Goal: Information Seeking & Learning: Learn about a topic

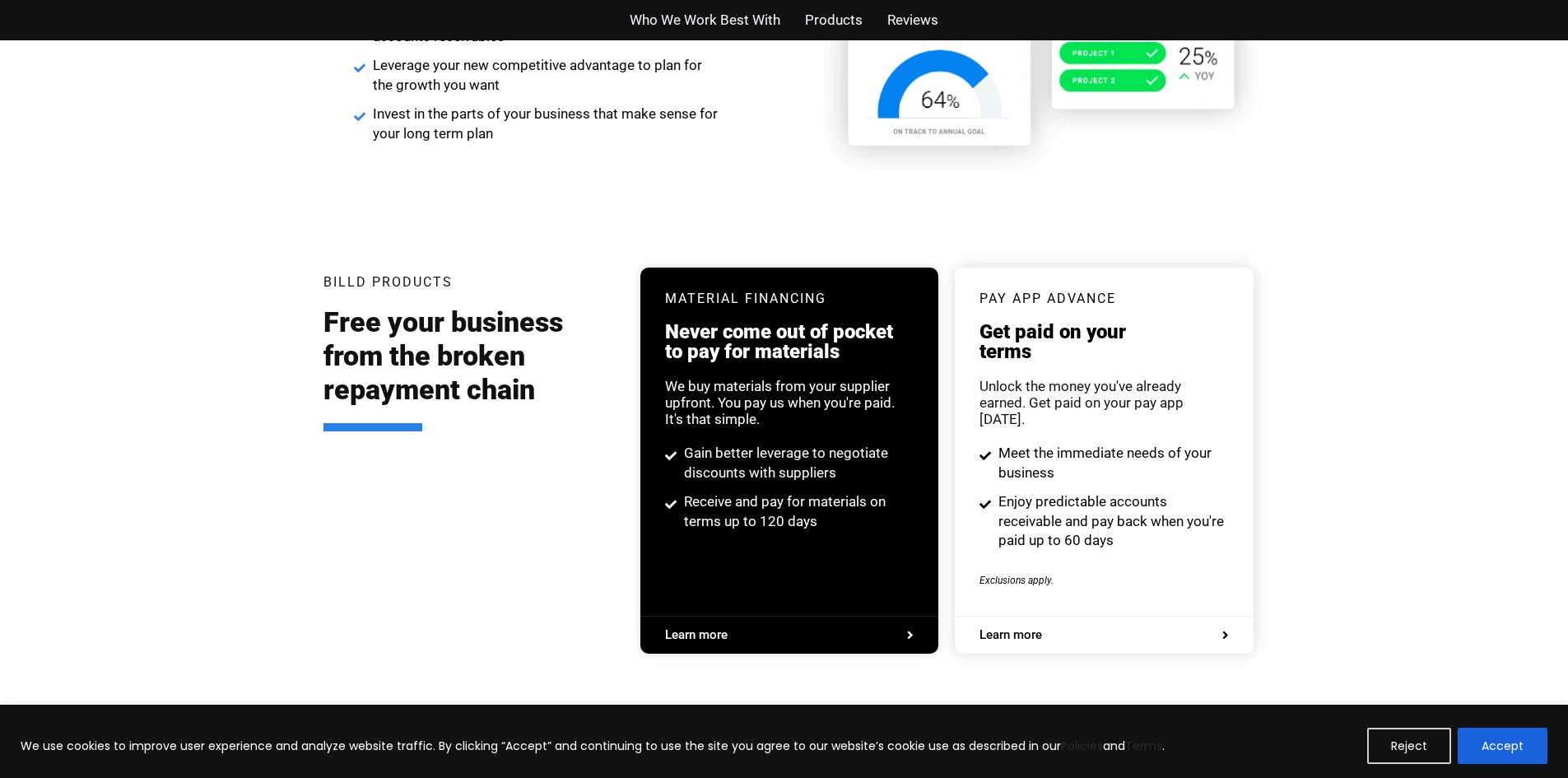
scroll to position [2965, 0]
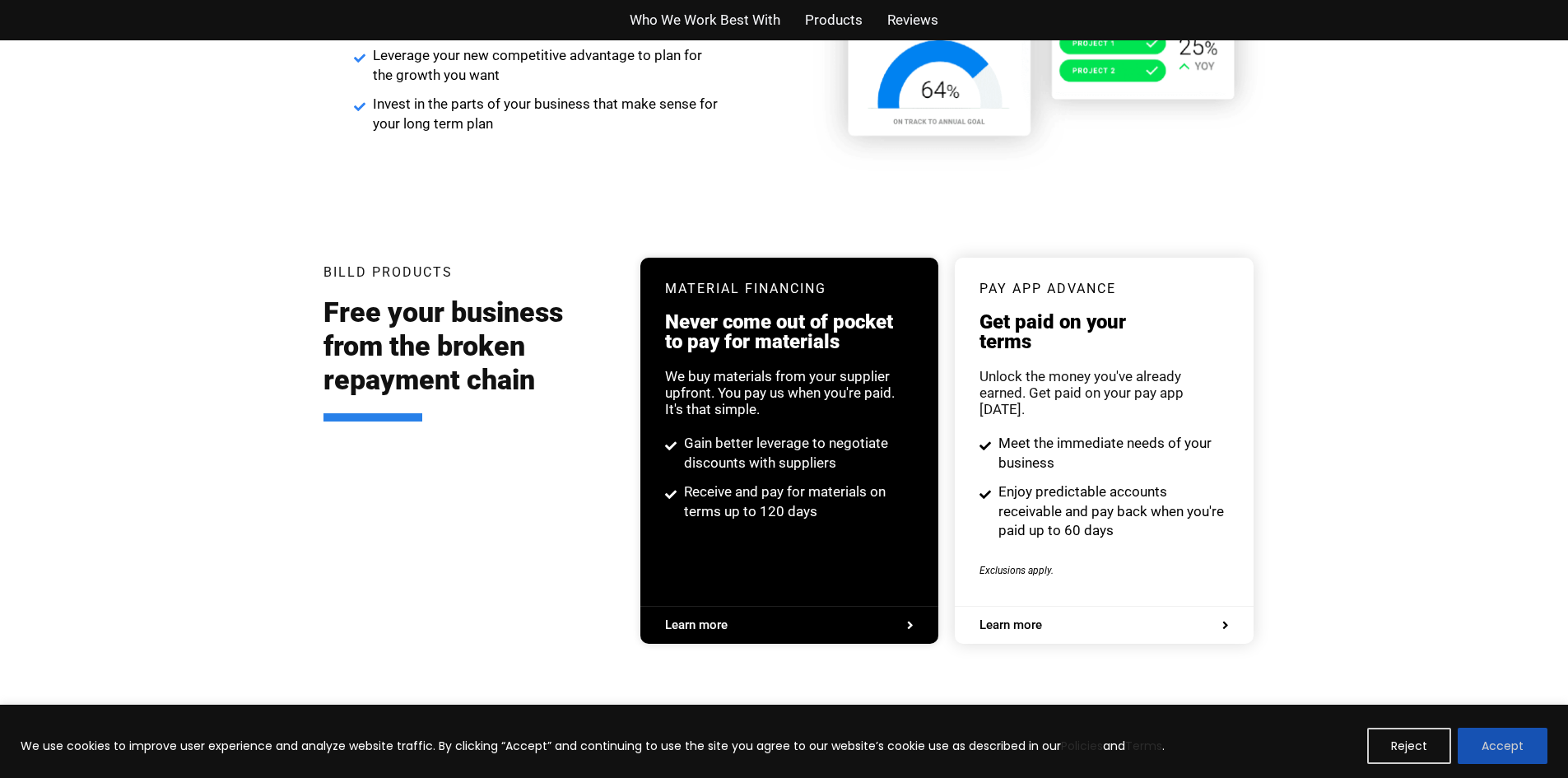
click at [1498, 743] on button "Accept" at bounding box center [1503, 746] width 90 height 37
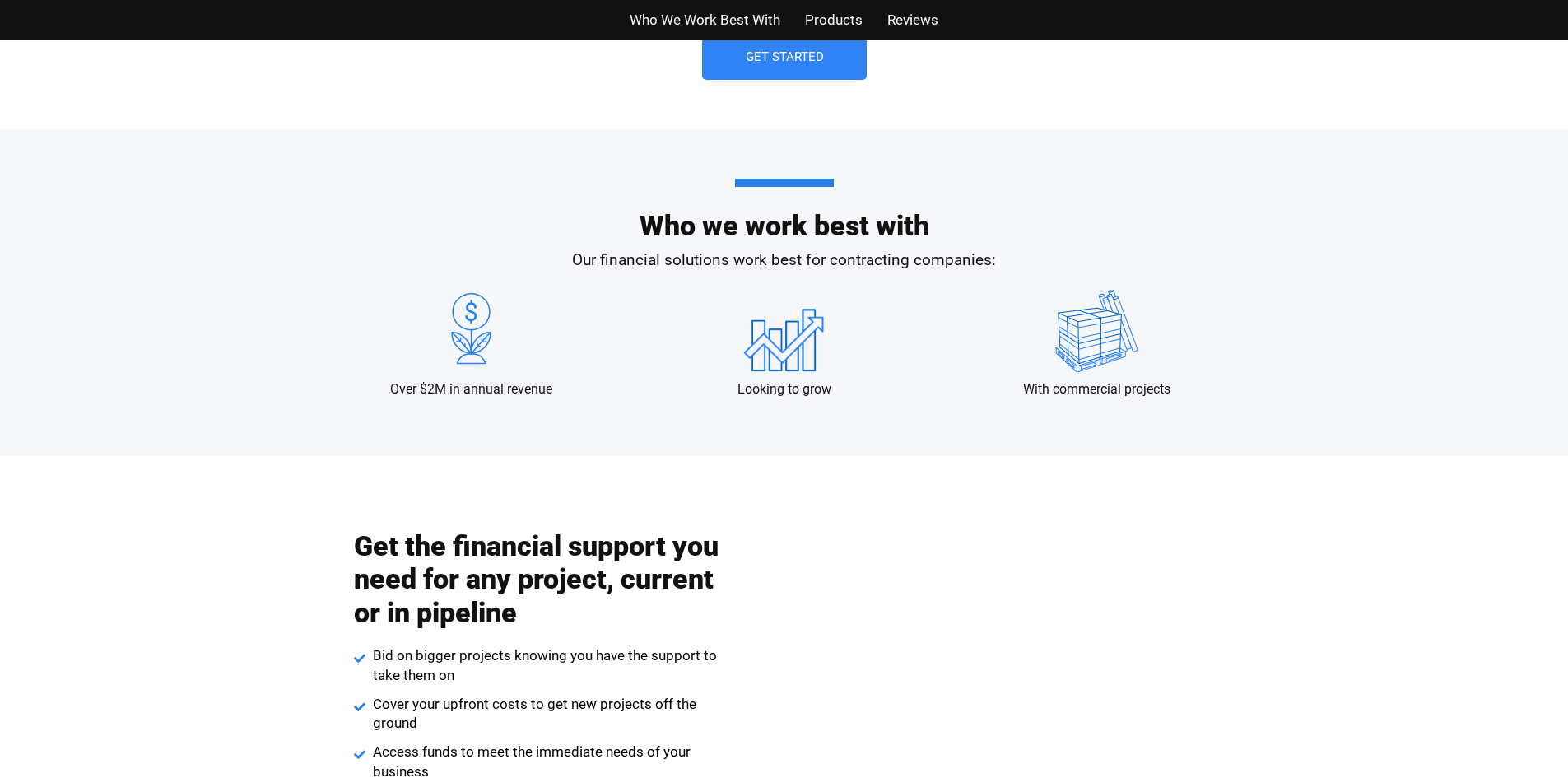
scroll to position [1318, 0]
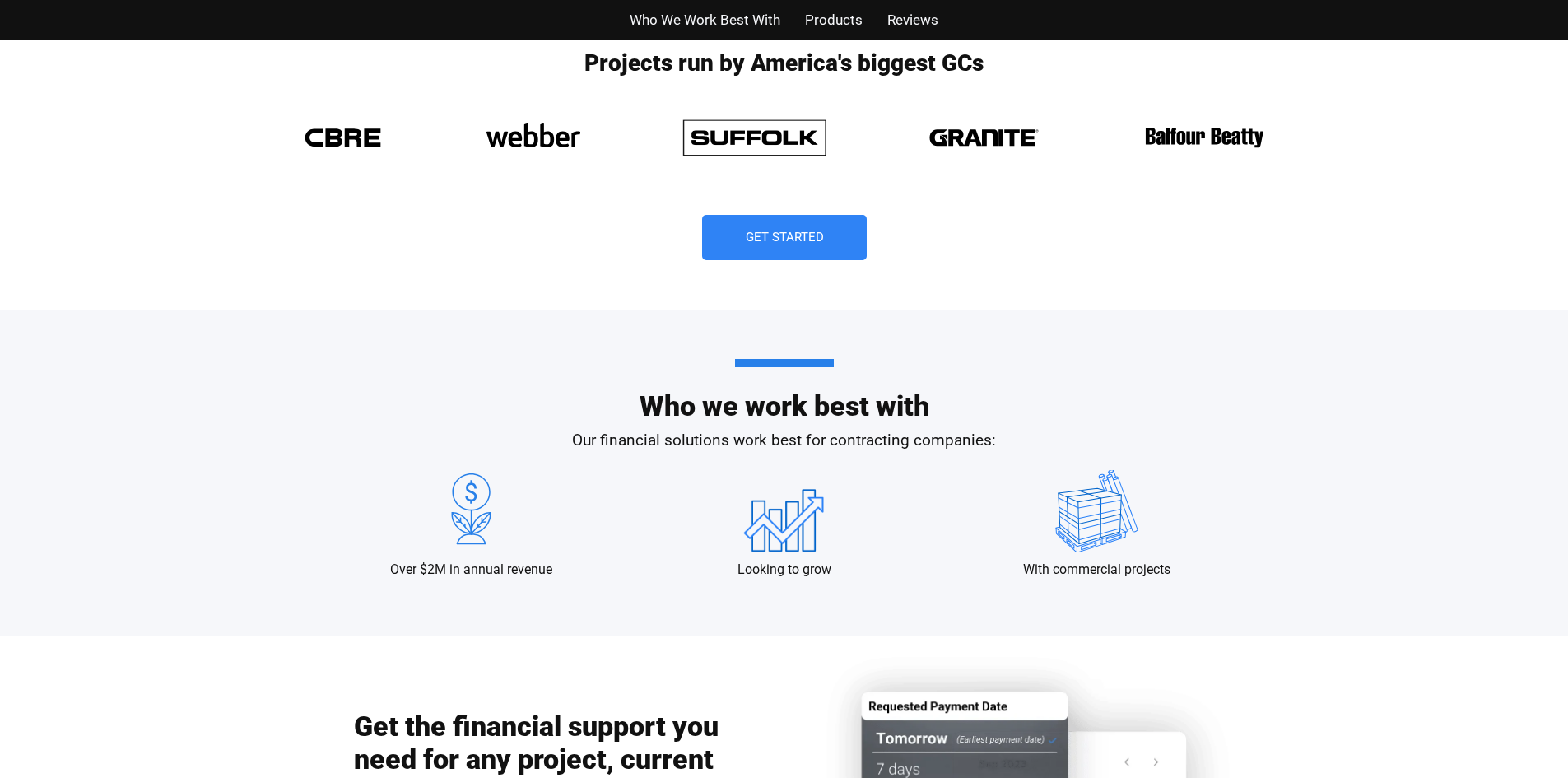
click at [714, 18] on span "Who We Work Best With" at bounding box center [705, 20] width 150 height 24
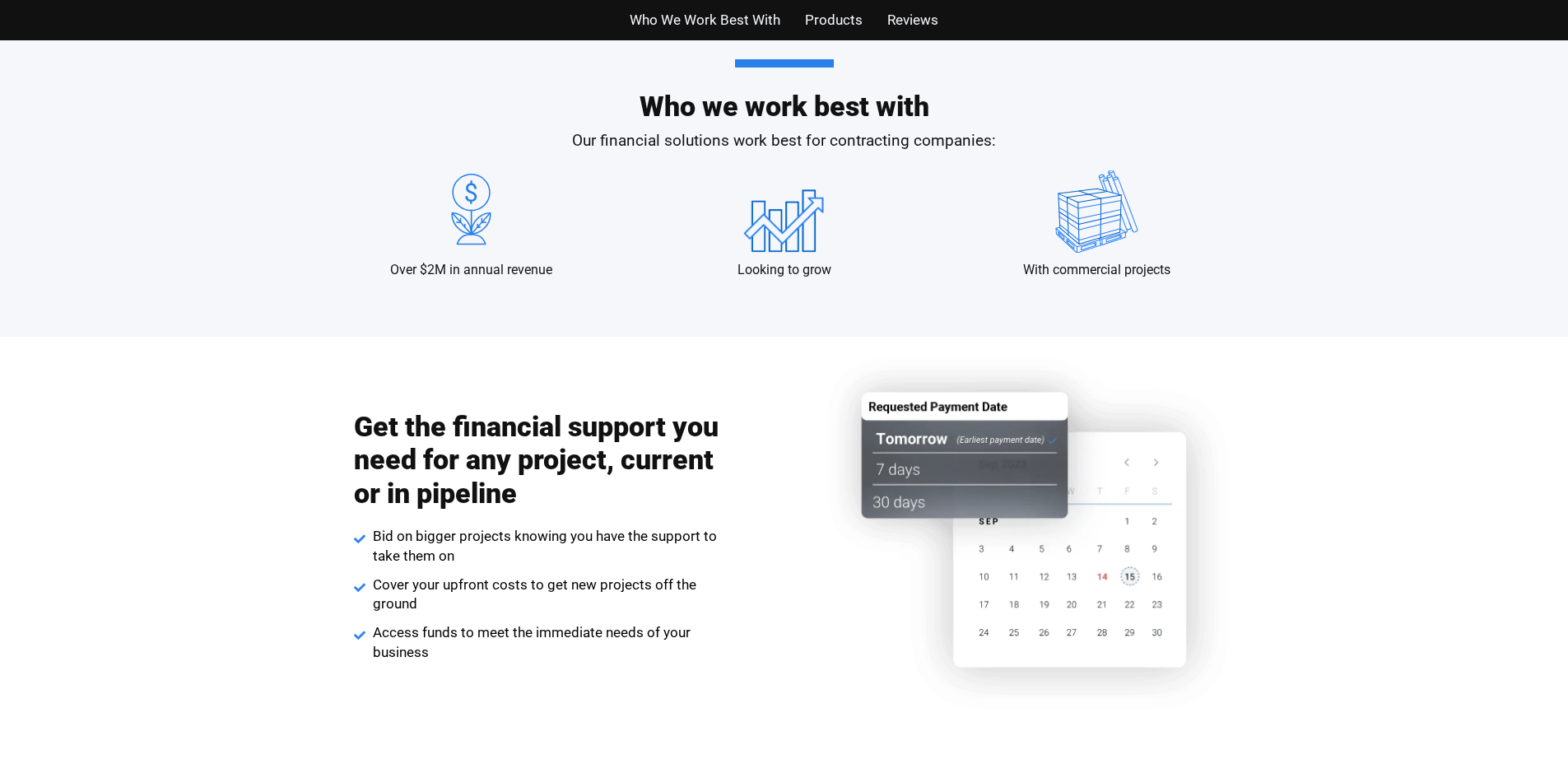
scroll to position [1627, 0]
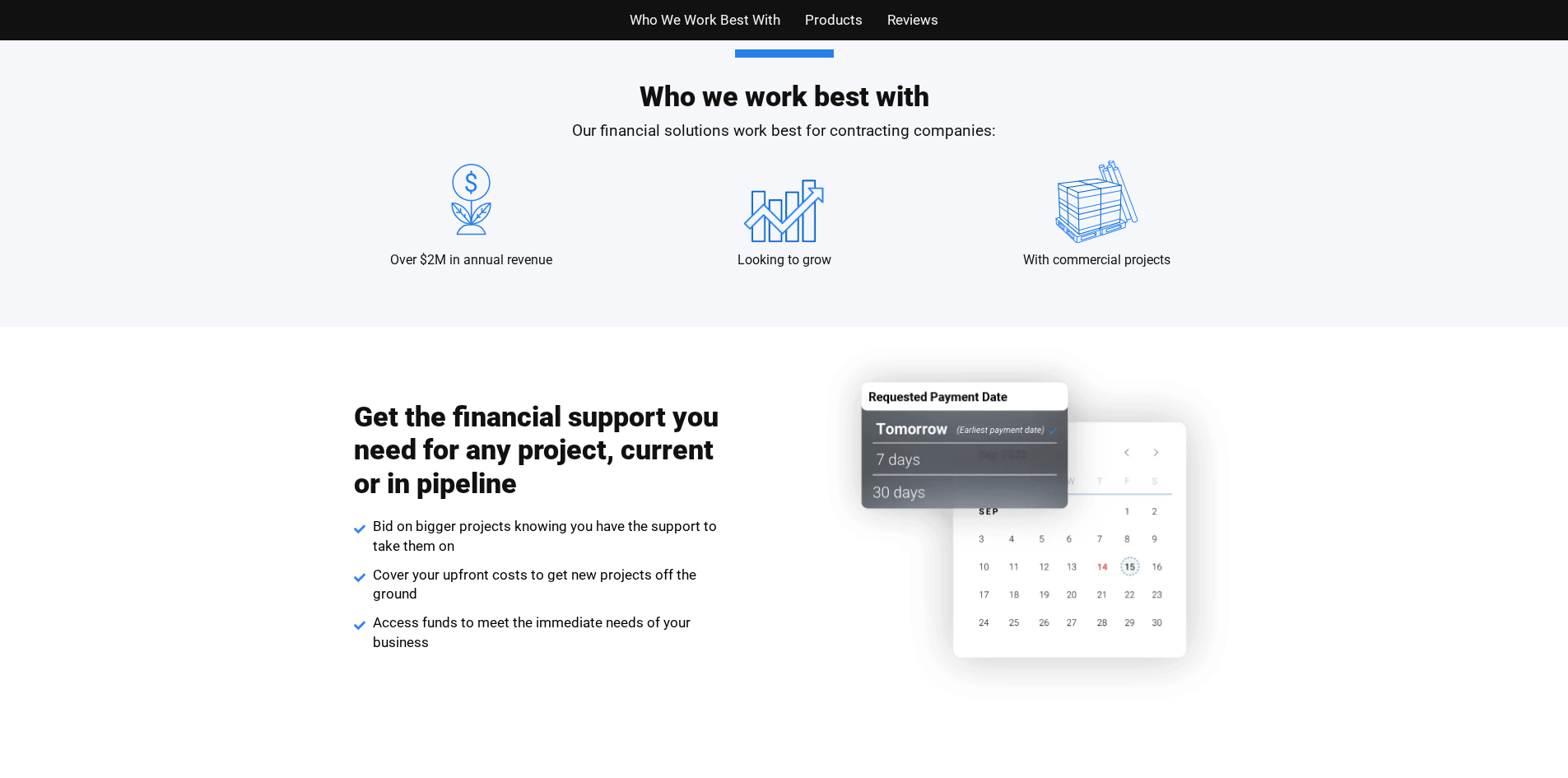
click at [1250, 419] on img at bounding box center [1033, 526] width 490 height 398
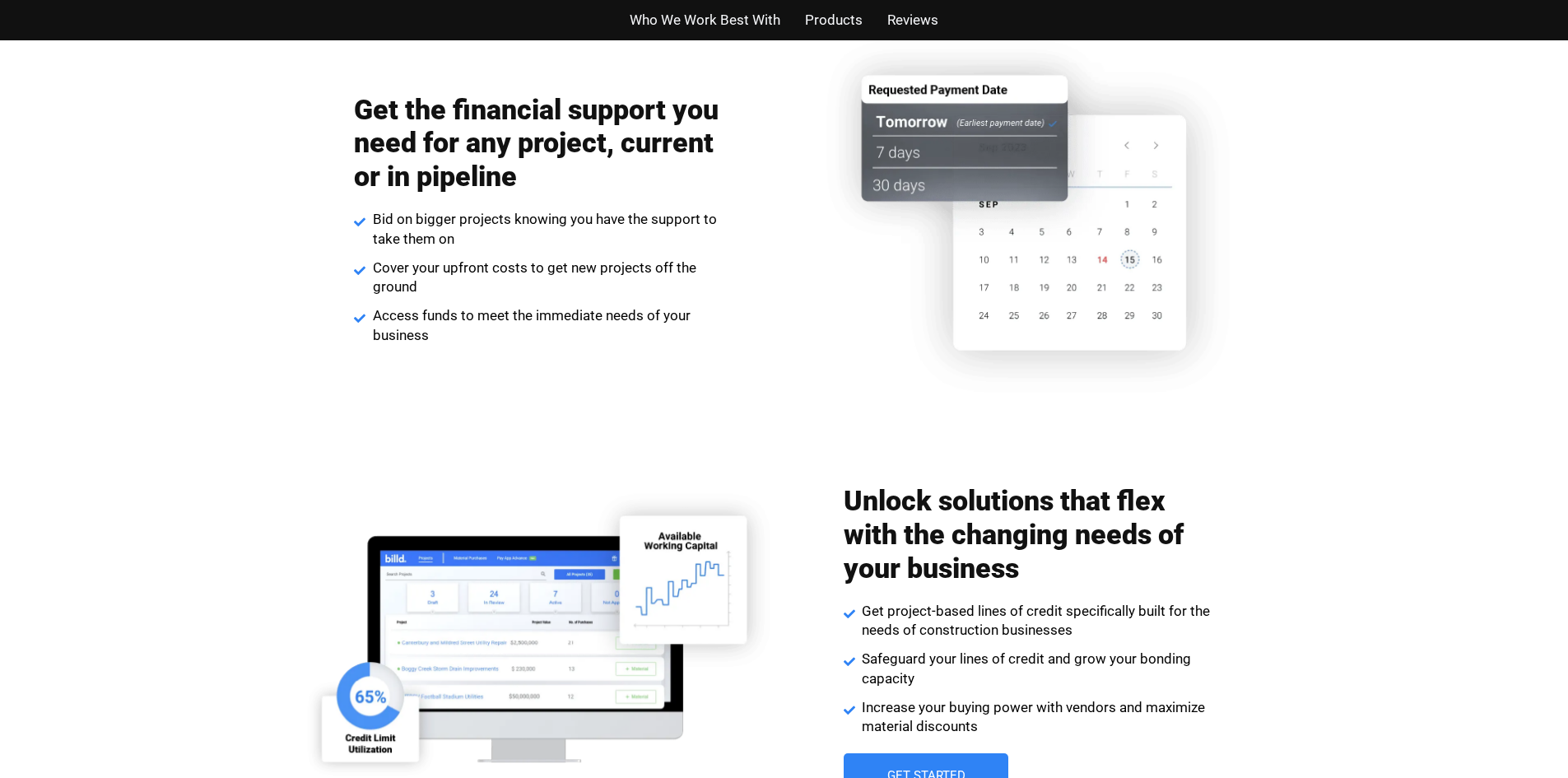
scroll to position [2039, 0]
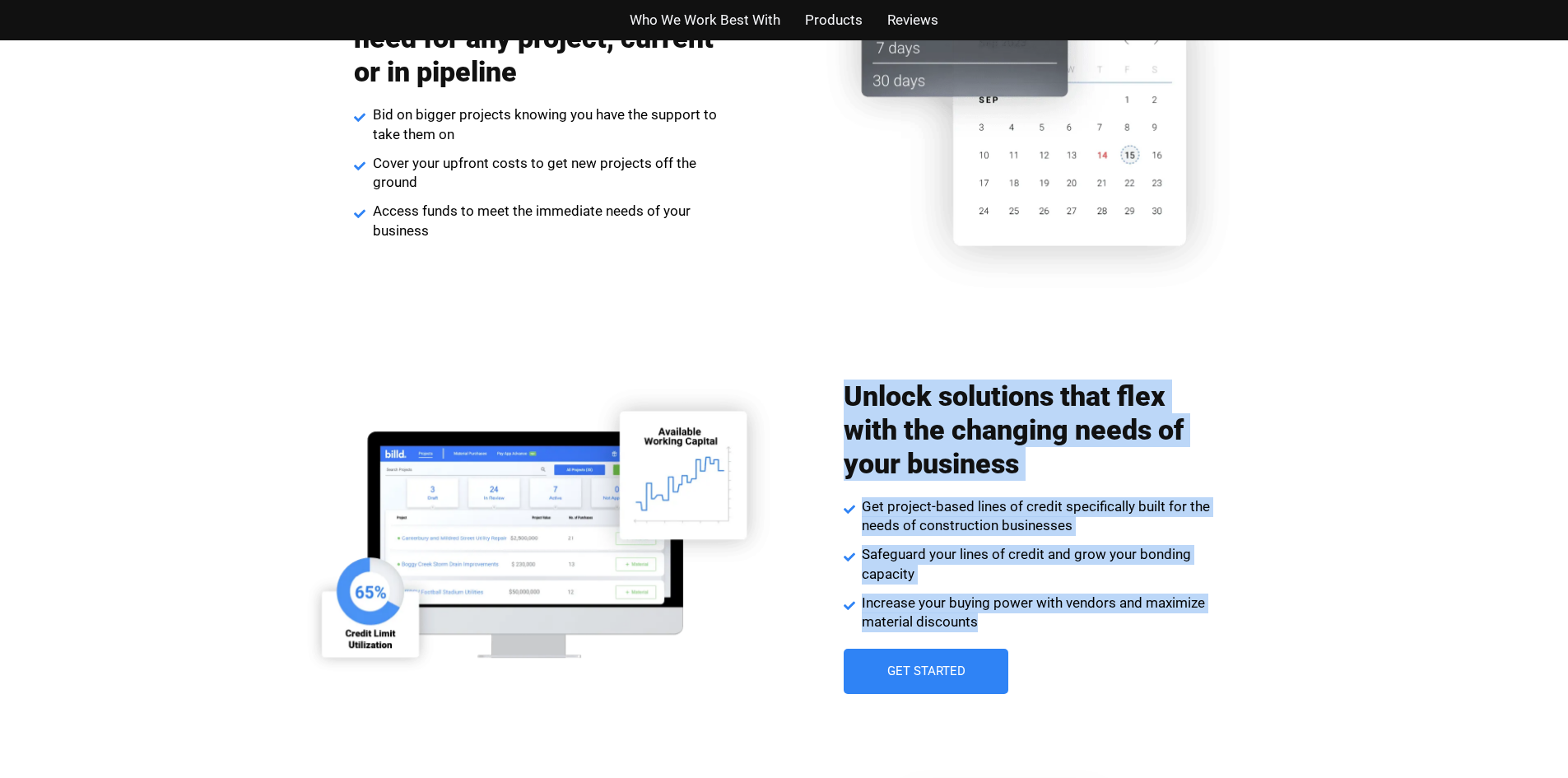
drag, startPoint x: 851, startPoint y: 396, endPoint x: 1020, endPoint y: 623, distance: 283.0
click at [1020, 623] on div "Unlock solutions that flex with the changing needs of your business Get project…" at bounding box center [1029, 537] width 370 height 331
click at [1020, 623] on span "Increase your buying power with vendors and maximize material discounts" at bounding box center [1036, 613] width 357 height 40
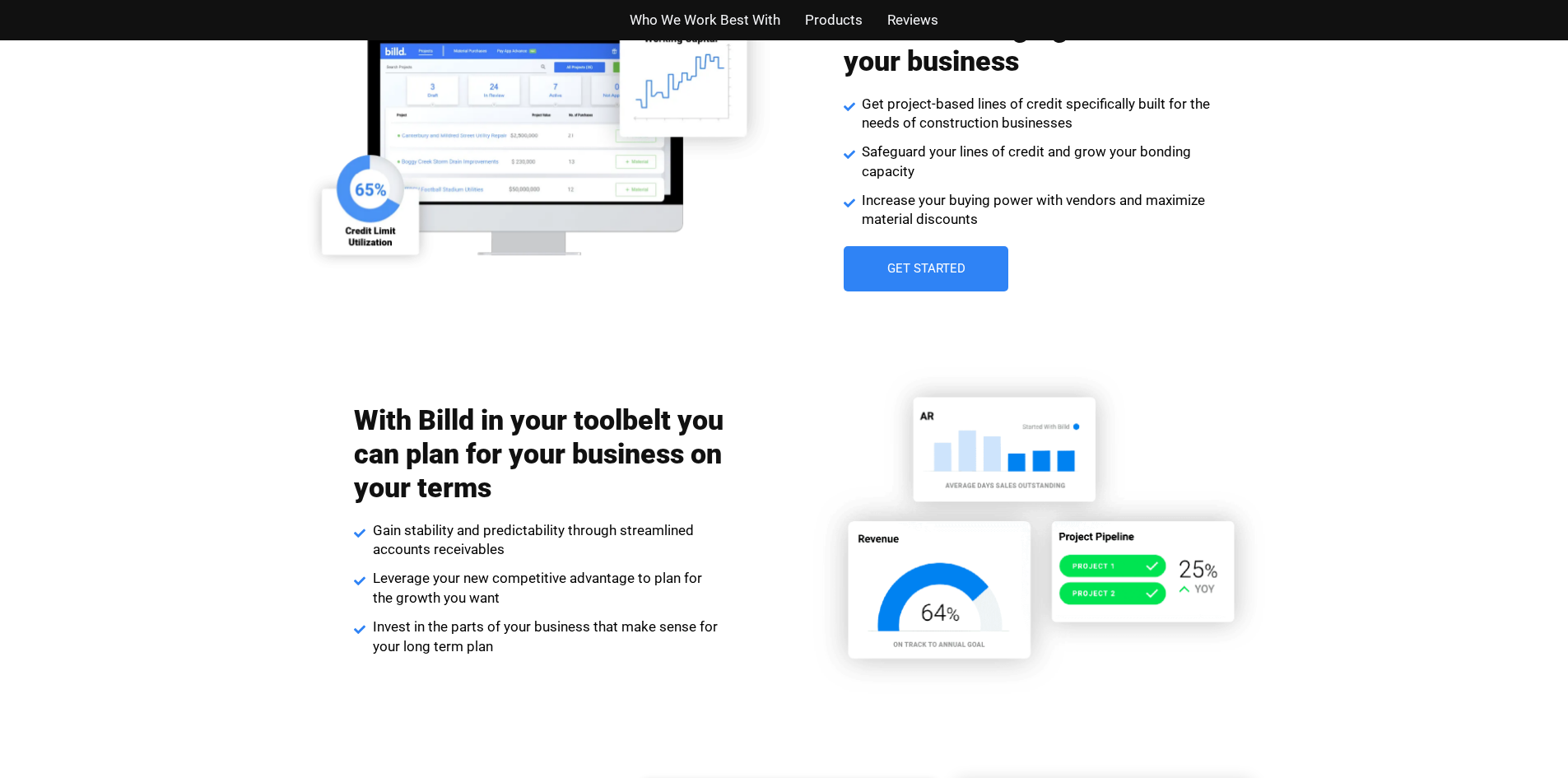
scroll to position [2471, 0]
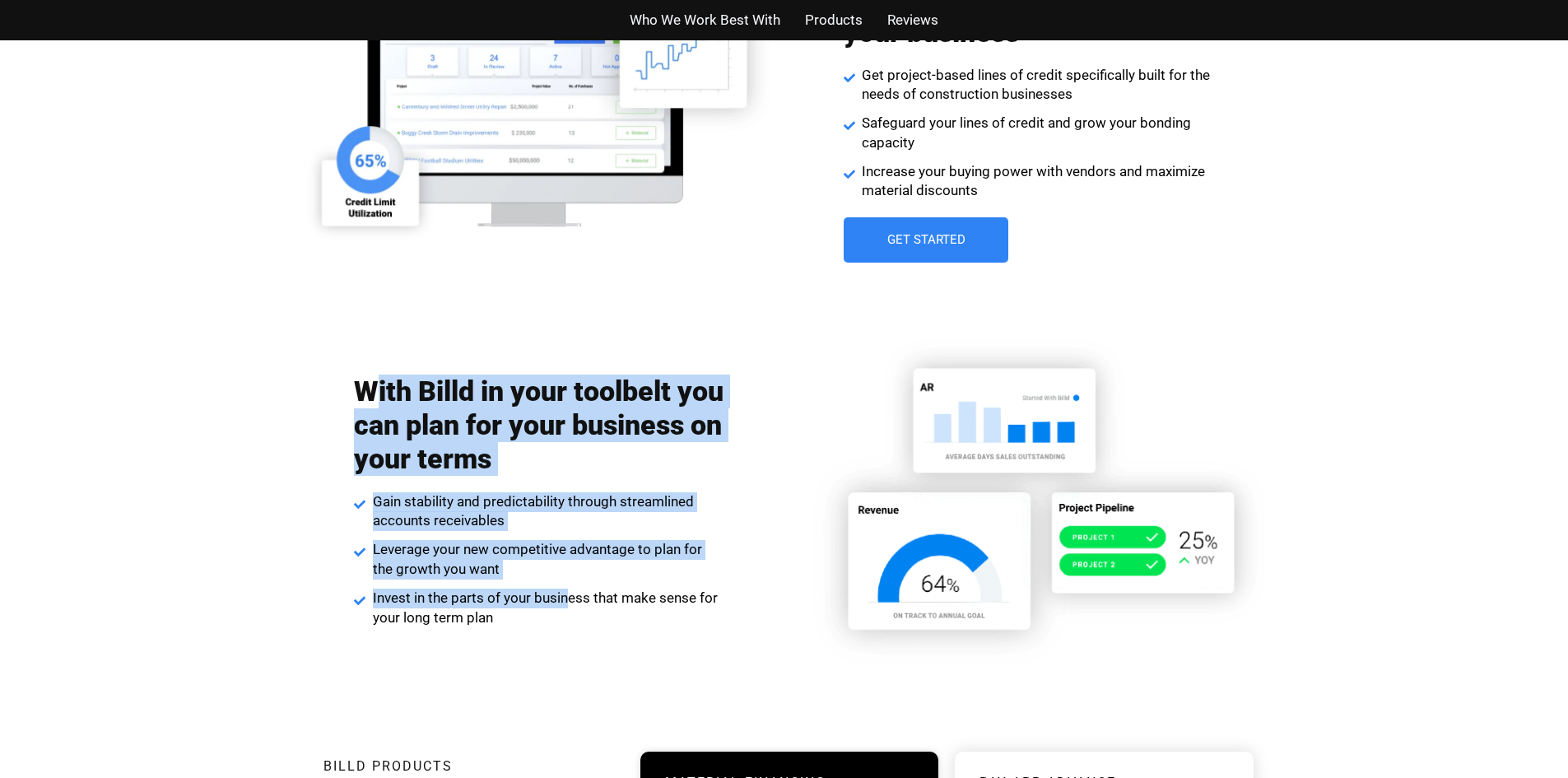
drag, startPoint x: 369, startPoint y: 392, endPoint x: 565, endPoint y: 603, distance: 288.0
click at [565, 603] on div "With Billd in your toolbelt you can plan for your business on your terms Gain s…" at bounding box center [539, 501] width 370 height 269
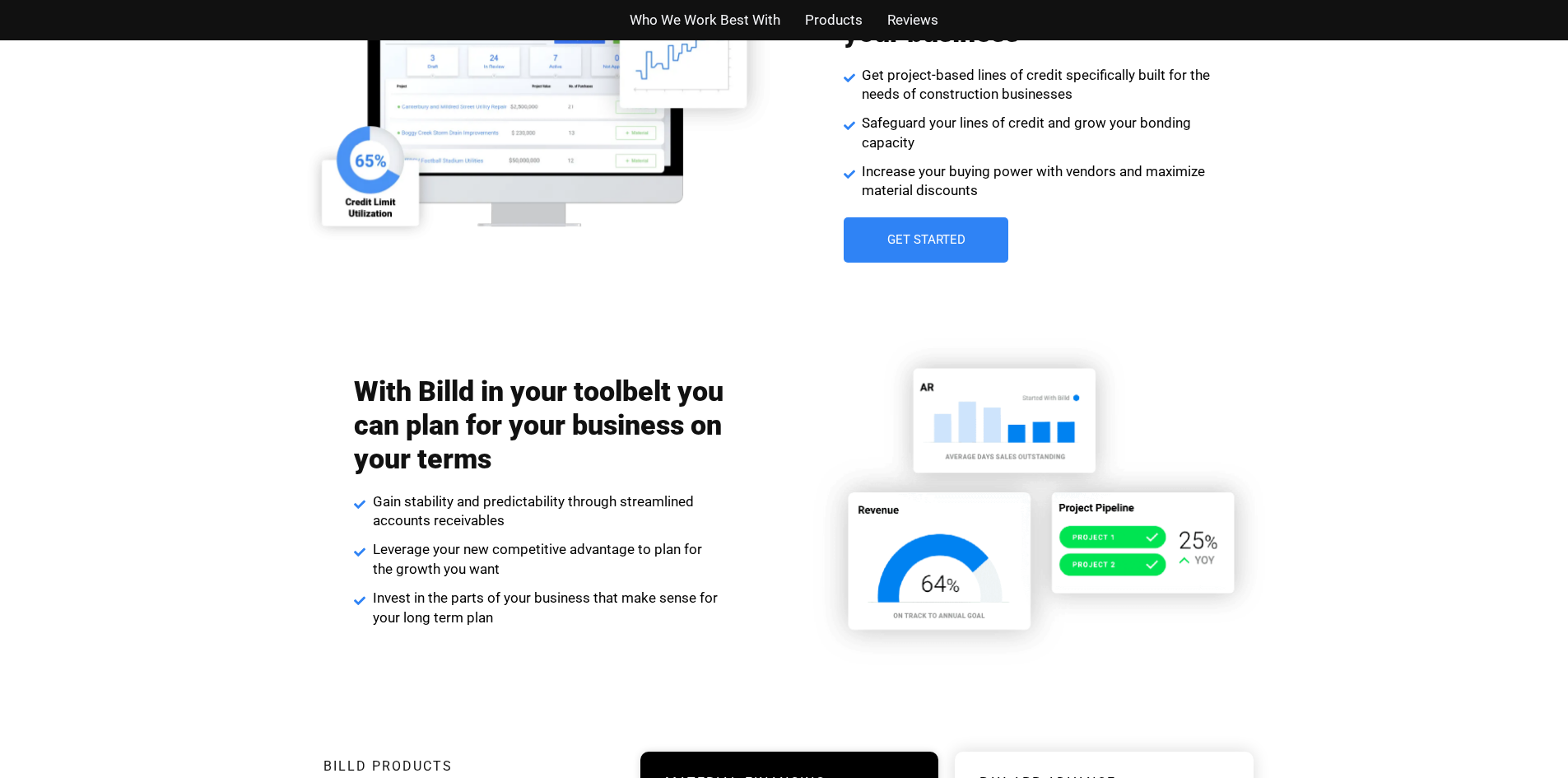
click at [539, 613] on span "Invest in the parts of your business that make sense for your long term plan" at bounding box center [547, 608] width 357 height 40
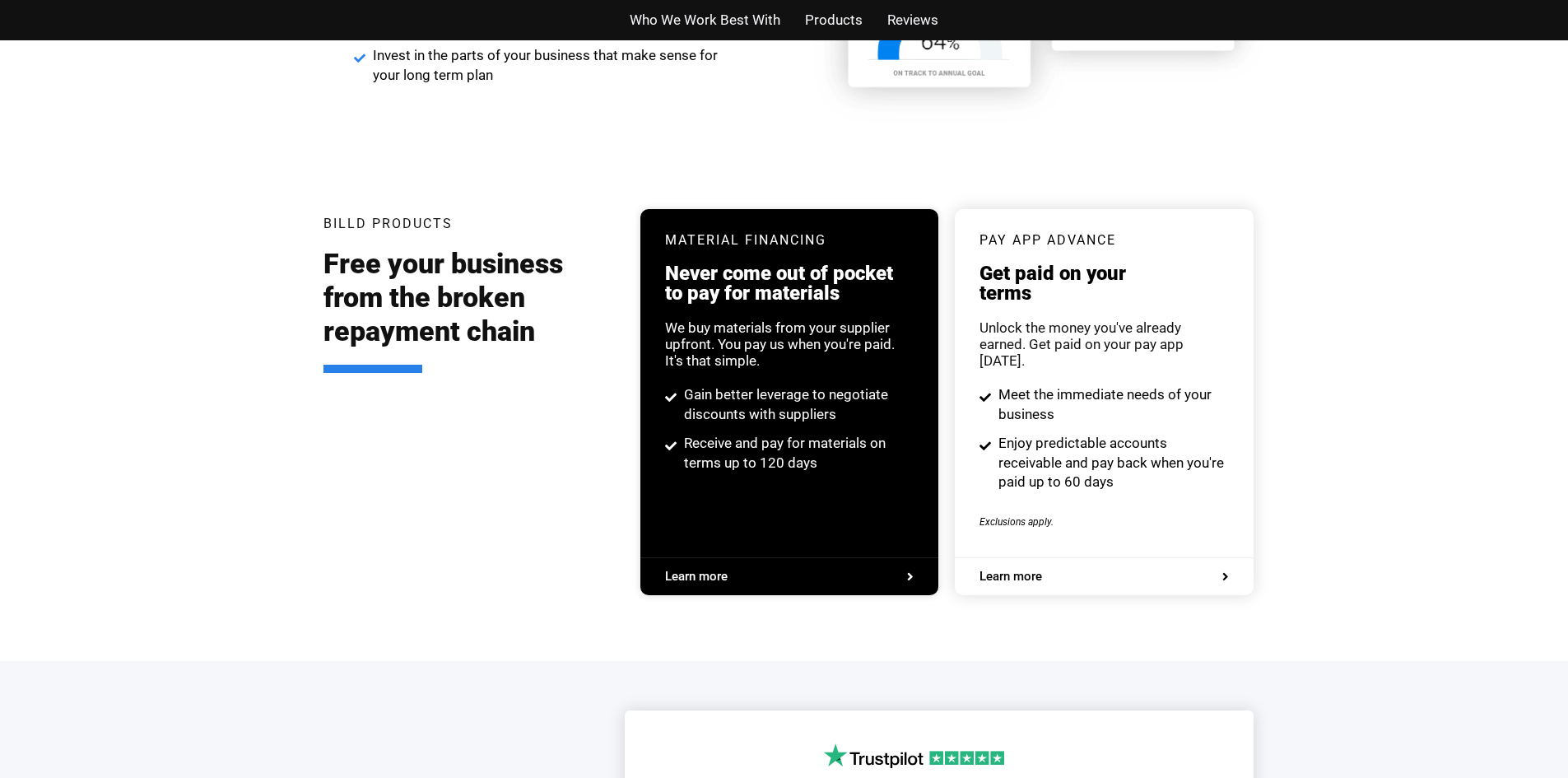
scroll to position [3047, 0]
